Goal: Find specific page/section: Find specific page/section

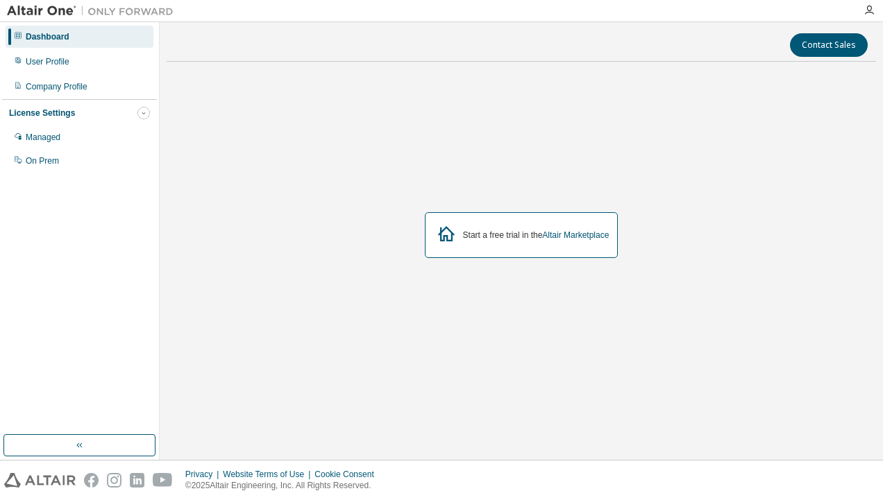
click at [147, 112] on icon "button" at bounding box center [143, 113] width 8 height 8
click at [140, 114] on icon "button" at bounding box center [143, 113] width 8 height 8
click at [71, 136] on div "Managed" at bounding box center [80, 137] width 148 height 22
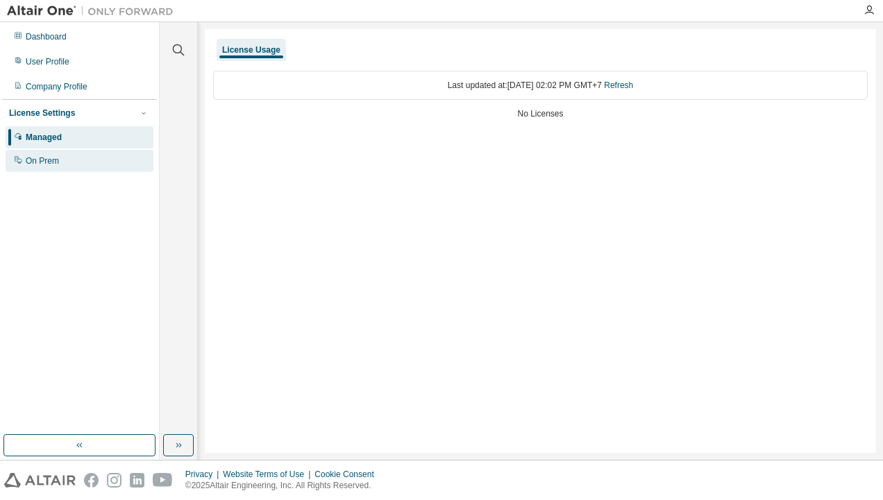
click at [64, 161] on div "On Prem" at bounding box center [80, 161] width 148 height 22
